Goal: Task Accomplishment & Management: Use online tool/utility

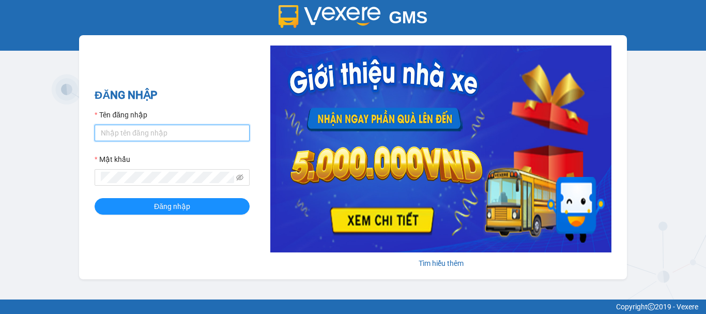
click at [149, 133] on input "Tên đăng nhập" at bounding box center [172, 132] width 155 height 17
type input "nhung.khanhphong"
click at [95, 198] on button "Đăng nhập" at bounding box center [172, 206] width 155 height 17
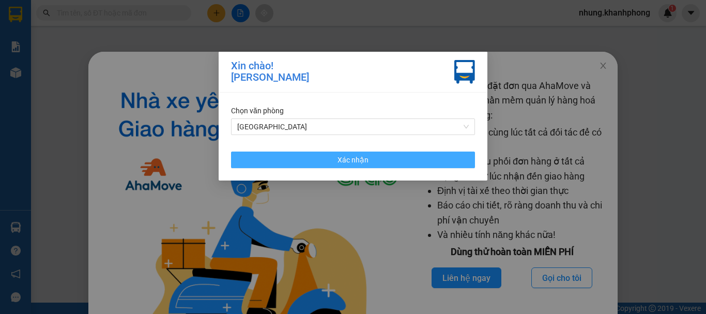
drag, startPoint x: 386, startPoint y: 157, endPoint x: 456, endPoint y: 144, distance: 70.4
click at [388, 156] on button "Xác nhận" at bounding box center [353, 159] width 244 height 17
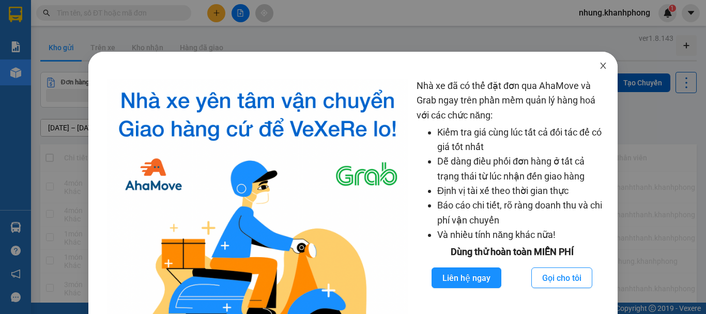
click at [599, 67] on icon "close" at bounding box center [603, 65] width 8 height 8
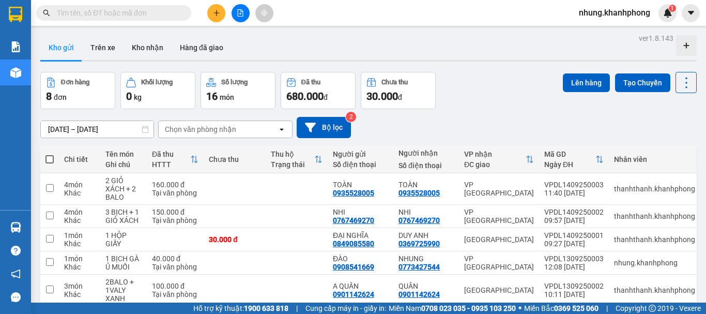
click at [118, 22] on div "Kết quả tìm kiếm ( 0 ) Bộ lọc No Data" at bounding box center [100, 13] width 201 height 18
click at [157, 11] on input "text" at bounding box center [118, 12] width 122 height 11
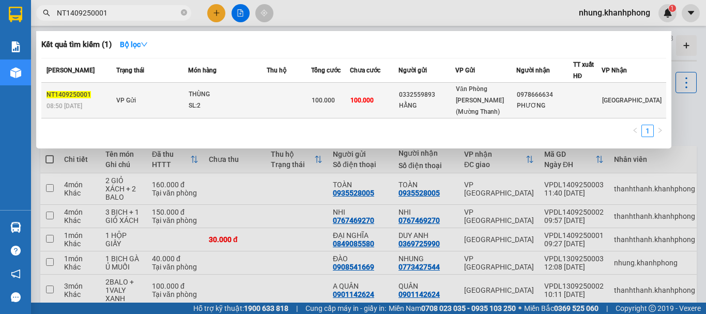
type input "NT1409250001"
click at [225, 96] on div "THÙNG" at bounding box center [227, 94] width 77 height 11
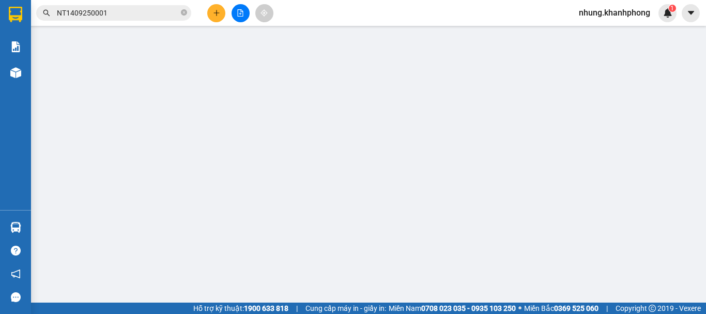
type input "0332559893"
type input "HẰNG"
type input "0978666634"
type input "PHƯƠNG"
type input "100.000"
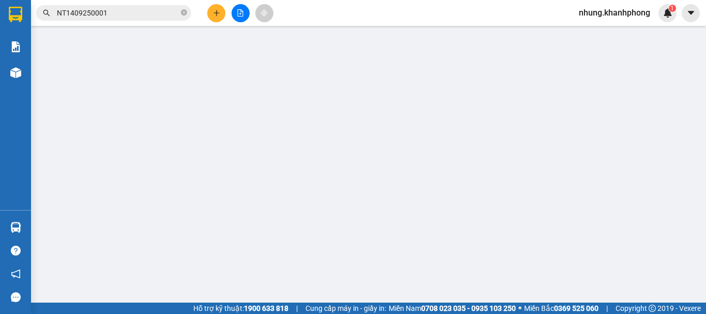
type input "100.000"
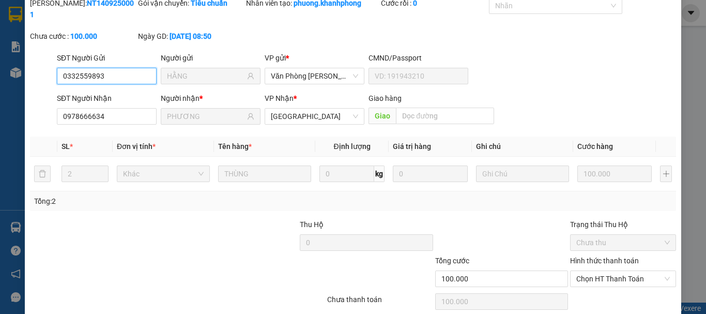
scroll to position [71, 0]
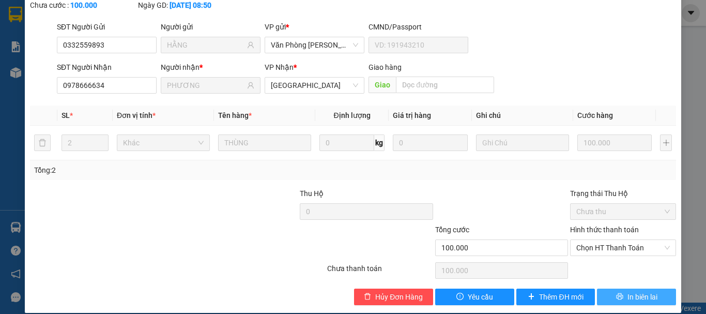
click at [616, 292] on icon "printer" at bounding box center [619, 295] width 7 height 7
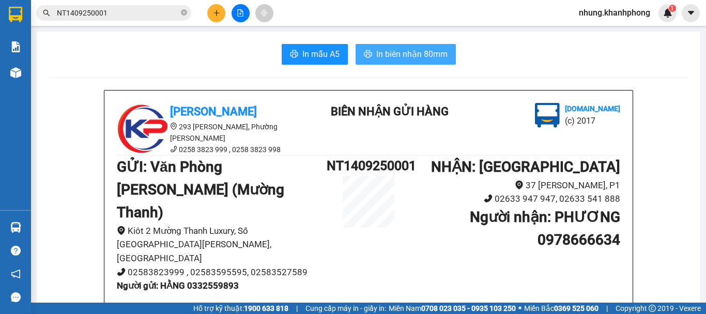
click at [394, 54] on span "In biên nhận 80mm" at bounding box center [411, 54] width 71 height 13
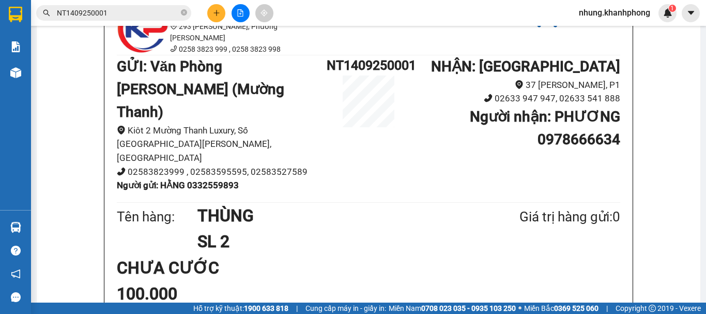
scroll to position [155, 0]
